Goal: Find specific page/section: Find specific page/section

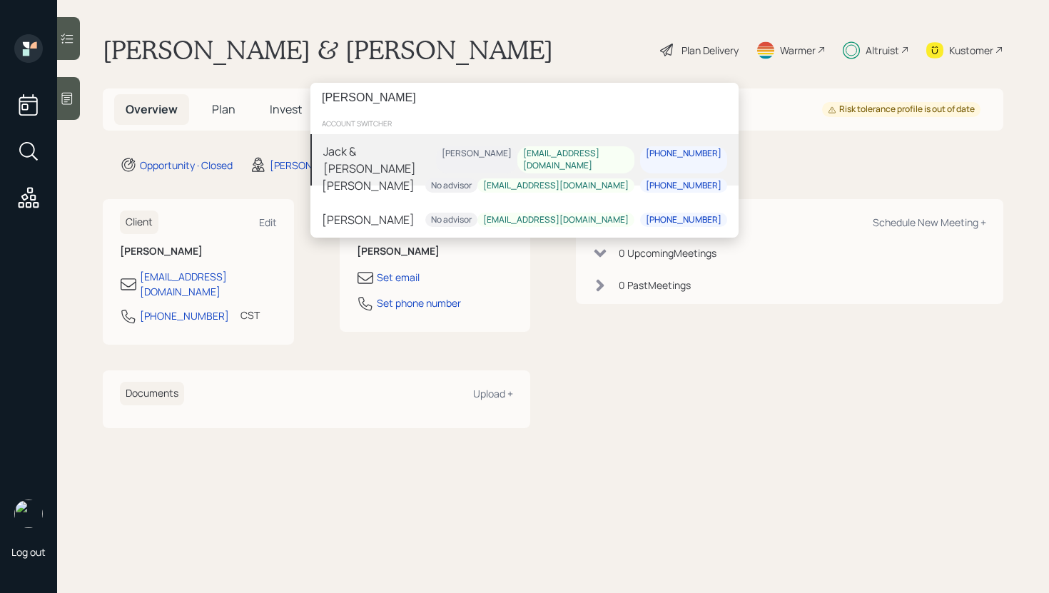
type input "[PERSON_NAME]"
click at [430, 145] on div "[PERSON_NAME] & [PERSON_NAME] [PERSON_NAME] [EMAIL_ADDRESS][DOMAIN_NAME] [PHONE…" at bounding box center [524, 159] width 428 height 51
